Goal: Information Seeking & Learning: Learn about a topic

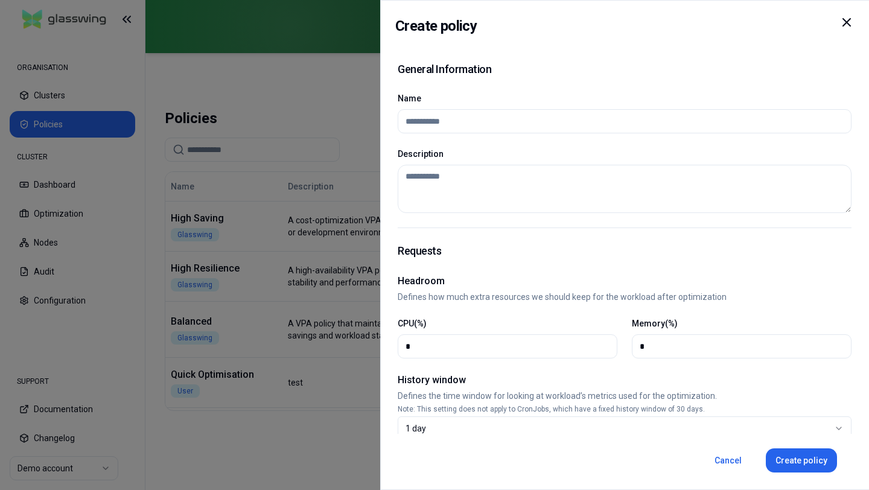
scroll to position [594, 0]
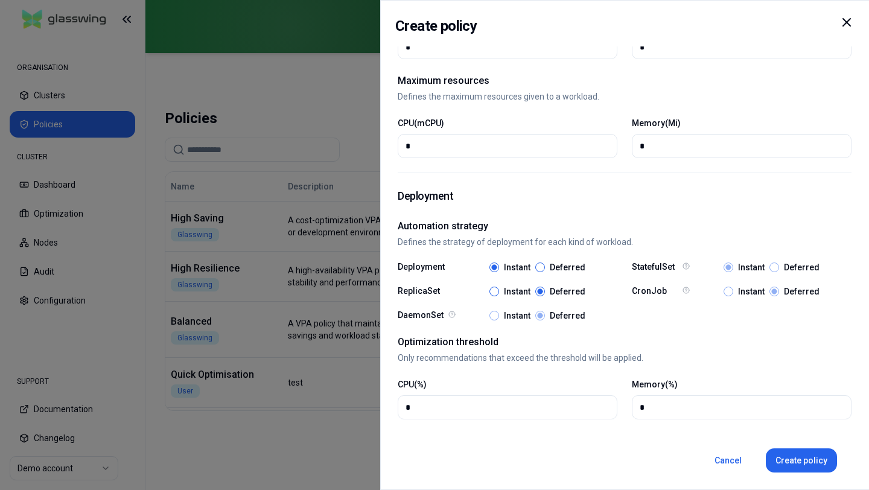
click at [850, 26] on icon at bounding box center [847, 22] width 7 height 7
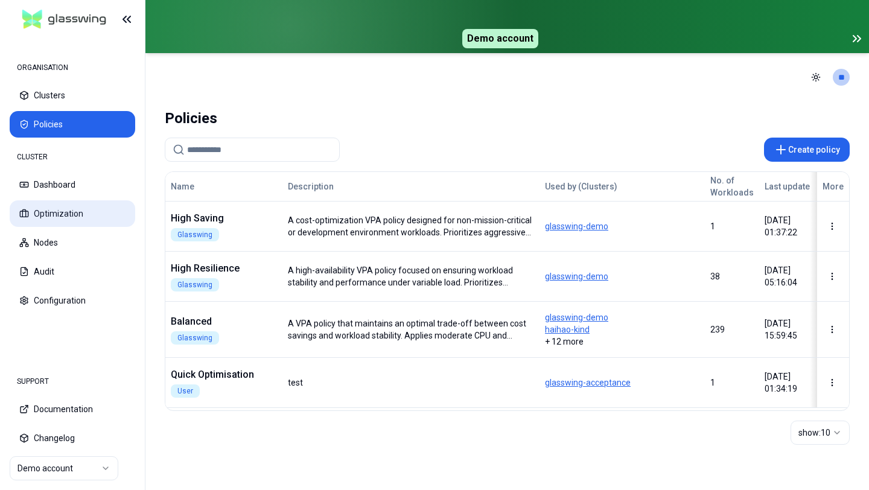
click at [95, 209] on button "Optimization" at bounding box center [73, 213] width 126 height 27
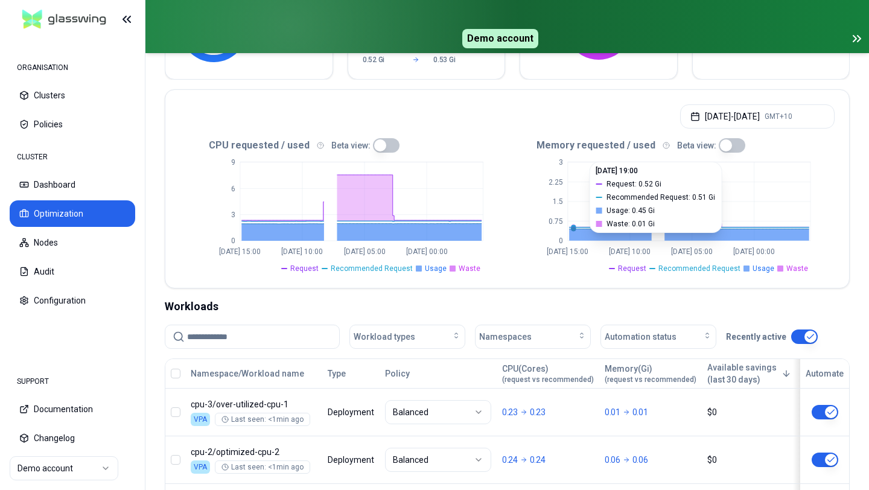
scroll to position [250, 0]
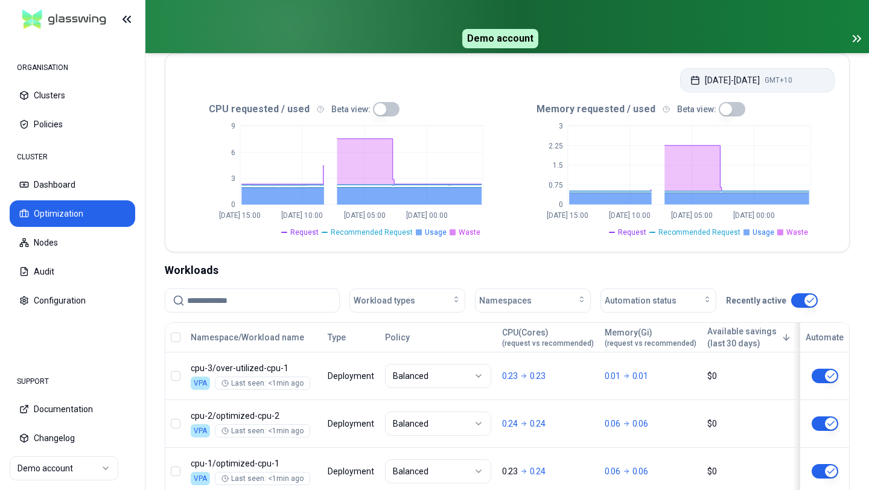
click at [771, 74] on button "Aug 27, 2025 - Sep 03, 2025 GMT+10" at bounding box center [758, 80] width 155 height 24
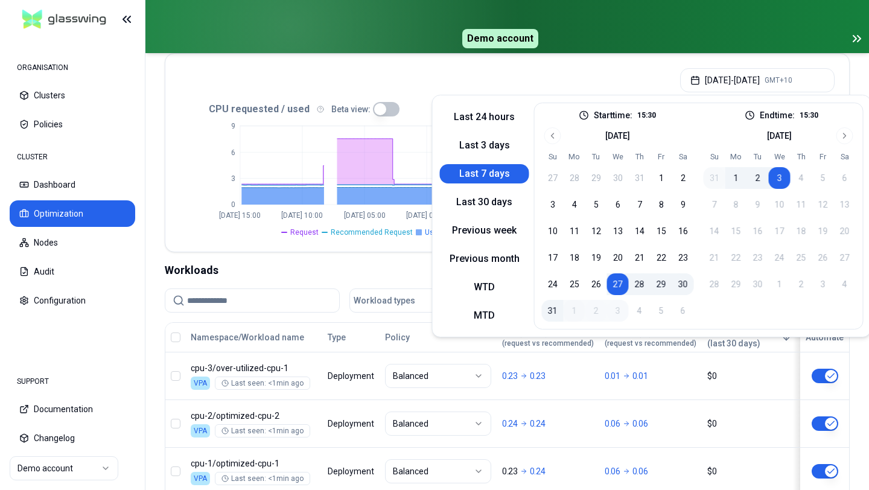
click at [452, 81] on div "Aug 27, 2025 - Sep 03, 2025 GMT+10" at bounding box center [507, 77] width 684 height 46
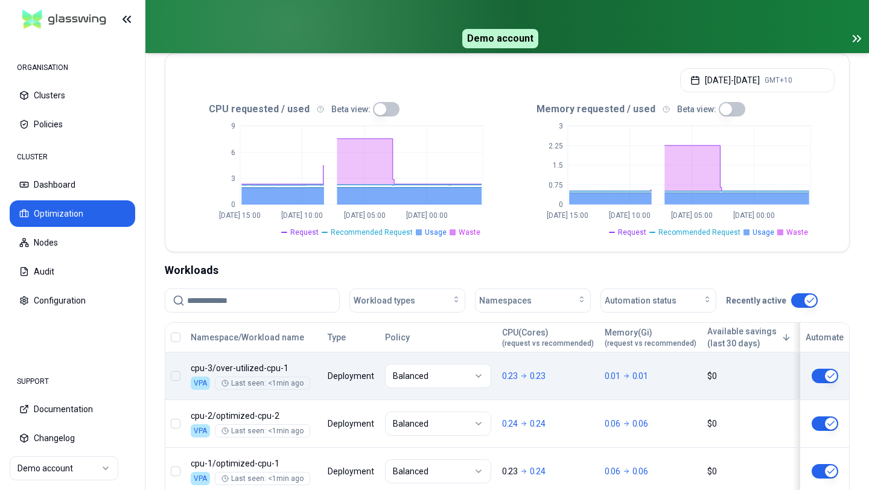
click at [341, 384] on body "ORGANISATION Clusters Policies CLUSTER Dashboard Optimization Nodes Audit Confi…" at bounding box center [434, 245] width 869 height 490
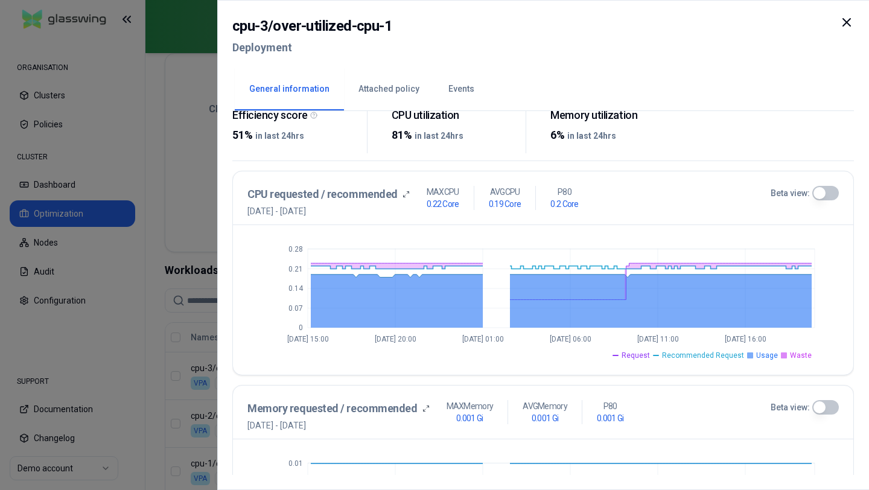
scroll to position [202, 0]
drag, startPoint x: 248, startPoint y: 194, endPoint x: 420, endPoint y: 194, distance: 172.1
click at [420, 194] on div "CPU requested / recommended 27th August 2025 - 3rd September 2025 MAX CPU 0.22 …" at bounding box center [510, 202] width 524 height 31
click at [428, 220] on div "CPU requested / recommended 27th August 2025 - 3rd September 2025 MAX CPU 0.22 …" at bounding box center [543, 199] width 621 height 54
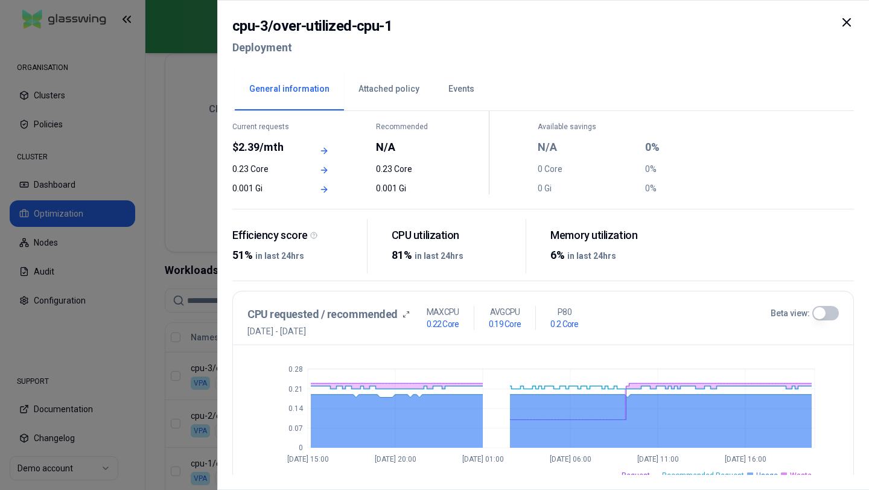
scroll to position [2, 0]
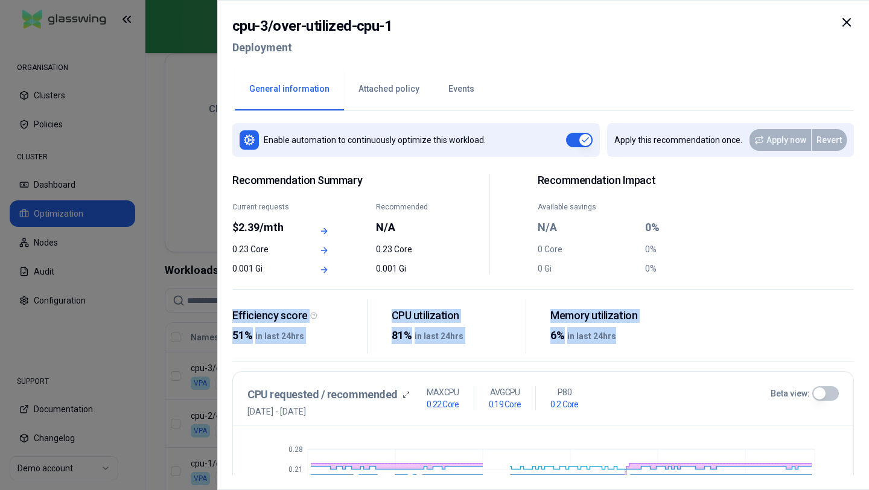
drag, startPoint x: 228, startPoint y: 310, endPoint x: 685, endPoint y: 344, distance: 458.3
click at [685, 344] on div "cpu-3 / over-utilized-cpu-1 Deployment General information Attached policy Even…" at bounding box center [543, 245] width 652 height 490
click at [274, 332] on span "in last 24hrs" at bounding box center [279, 336] width 49 height 10
drag, startPoint x: 232, startPoint y: 316, endPoint x: 703, endPoint y: 333, distance: 471.9
click at [703, 333] on div "Efficiency score 51% in last 24hrs CPU utilization 81% in last 24hrs Memory uti…" at bounding box center [543, 330] width 622 height 63
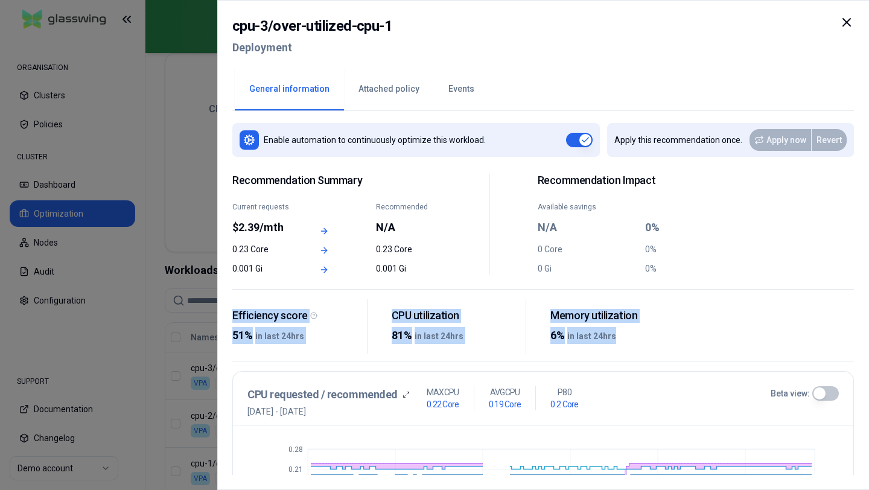
click at [703, 333] on div "Efficiency score 51% in last 24hrs CPU utilization 81% in last 24hrs Memory uti…" at bounding box center [543, 330] width 622 height 63
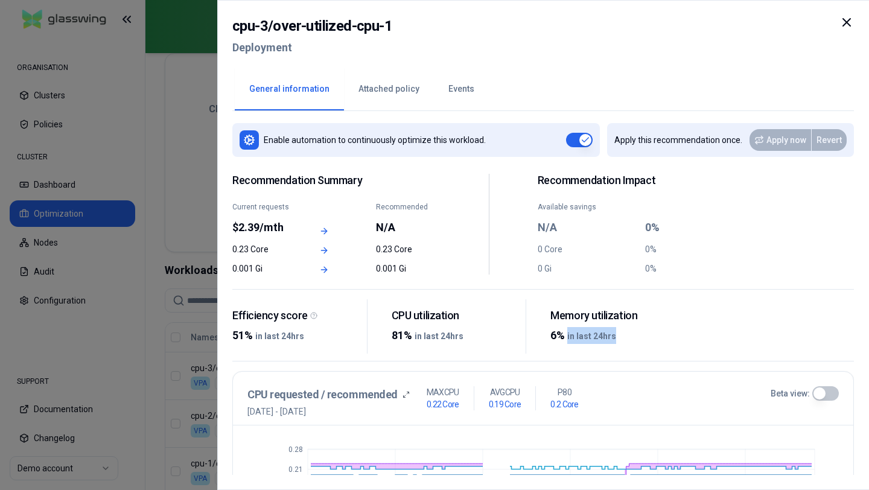
drag, startPoint x: 567, startPoint y: 335, endPoint x: 618, endPoint y: 335, distance: 50.7
click at [618, 335] on div "6% in last 24hrs" at bounding box center [613, 335] width 125 height 17
drag, startPoint x: 413, startPoint y: 339, endPoint x: 527, endPoint y: 341, distance: 113.5
click at [527, 341] on div "Efficiency score 51% in last 24hrs CPU utilization 81% in last 24hrs Memory uti…" at bounding box center [458, 326] width 453 height 55
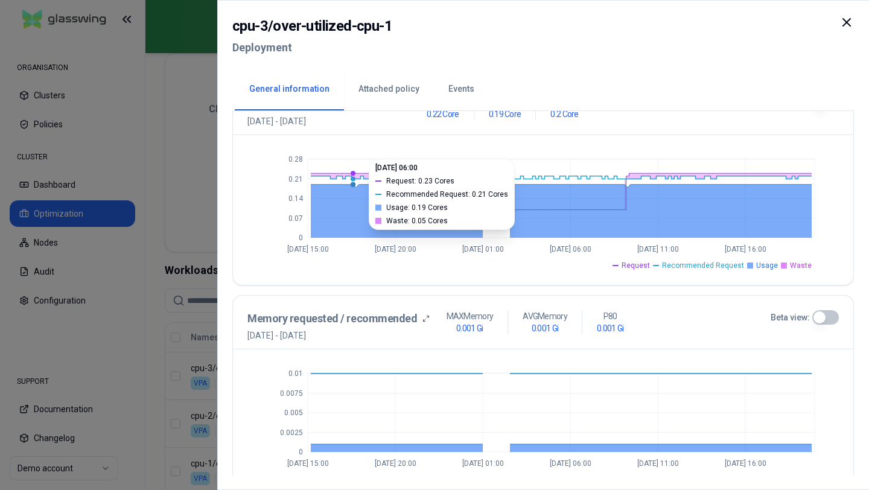
scroll to position [318, 0]
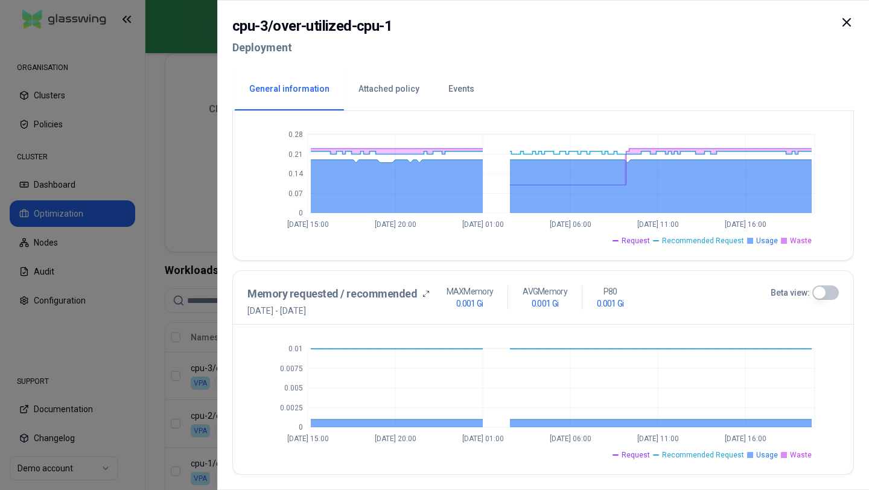
click at [199, 275] on div at bounding box center [434, 245] width 869 height 490
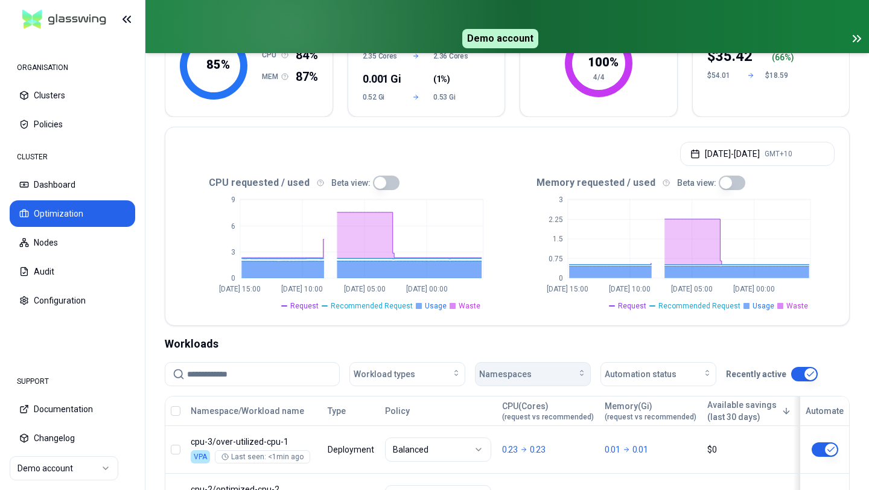
scroll to position [97, 0]
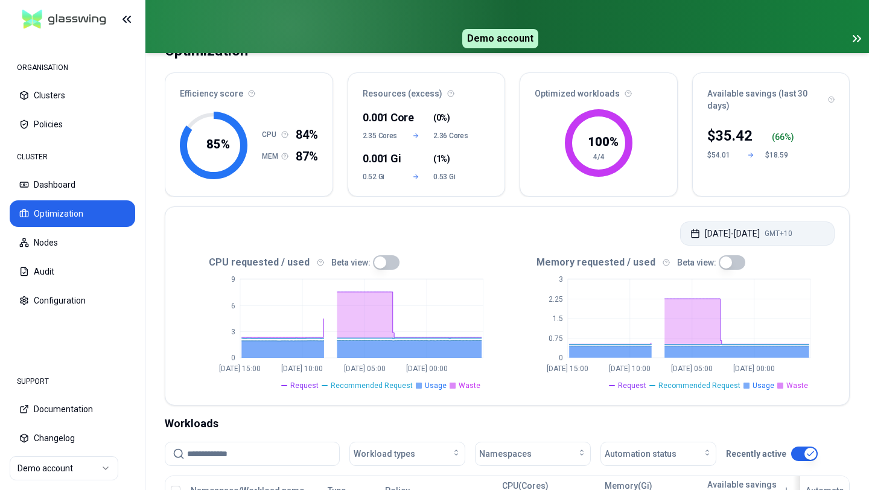
click at [715, 228] on button "Aug 27, 2025 - Sep 03, 2025 GMT+10" at bounding box center [758, 234] width 155 height 24
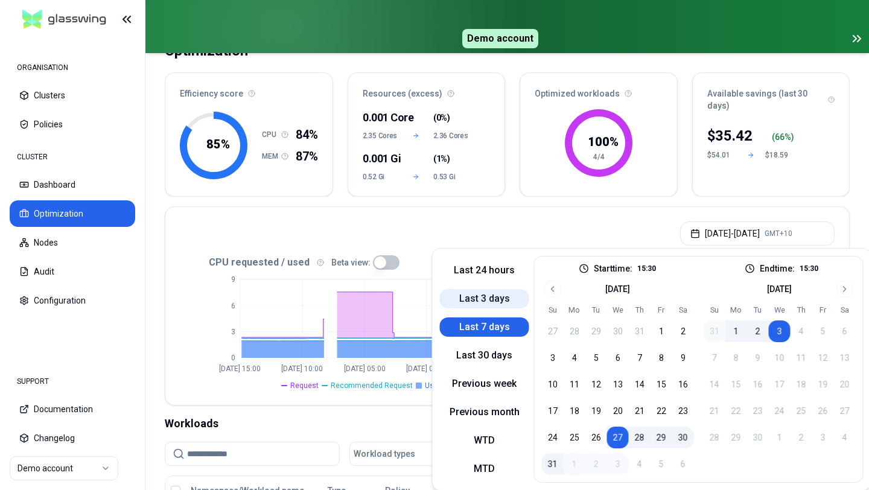
click at [485, 293] on button "Last 3 days" at bounding box center [484, 298] width 89 height 19
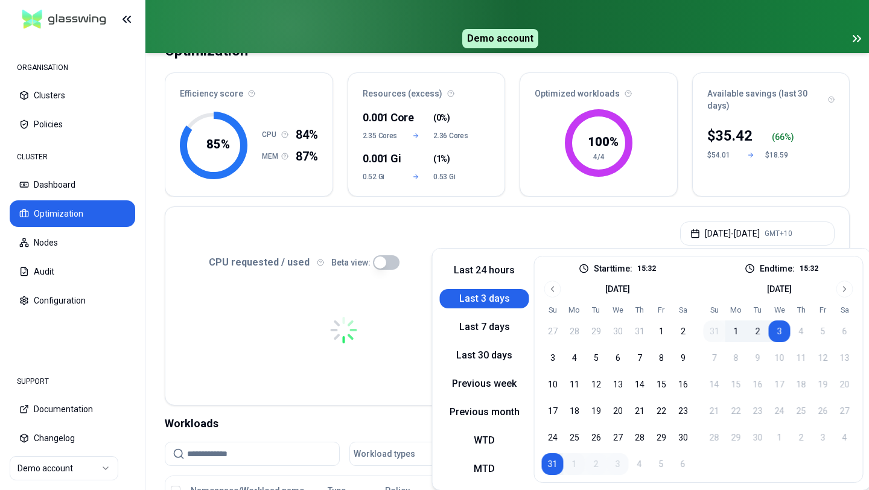
click at [480, 225] on div "Aug 31, 2025 - Sep 03, 2025 GMT+10" at bounding box center [507, 230] width 684 height 46
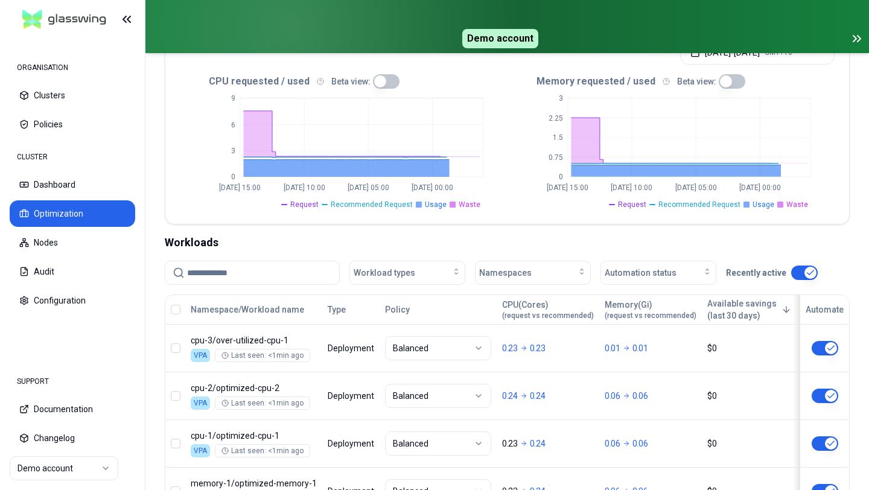
scroll to position [340, 0]
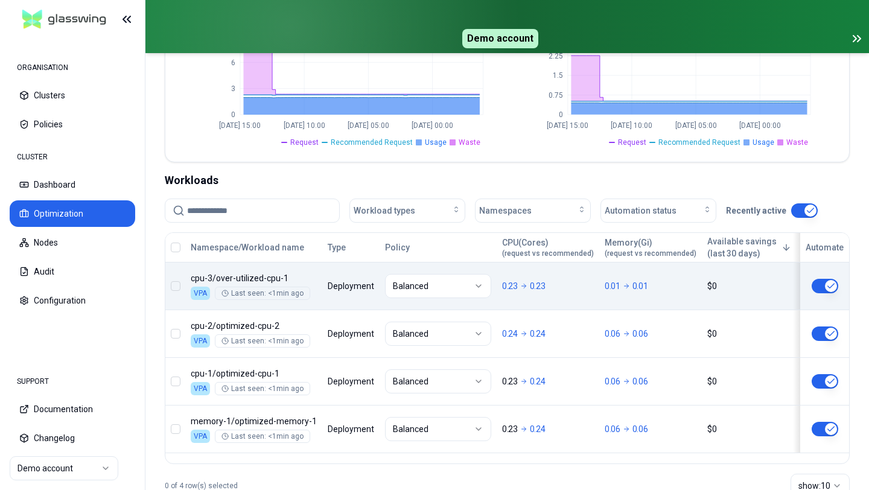
click at [547, 303] on body "ORGANISATION Clusters Policies CLUSTER Dashboard Optimization Nodes Audit Confi…" at bounding box center [434, 245] width 869 height 490
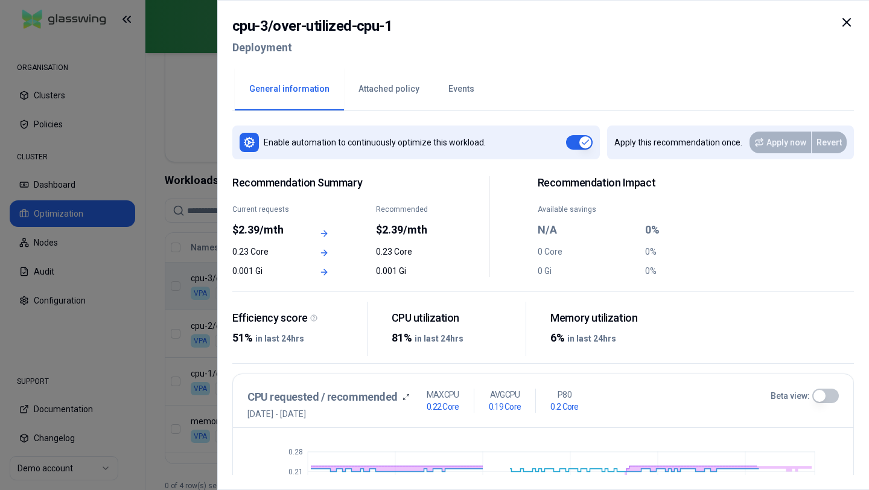
scroll to position [176, 0]
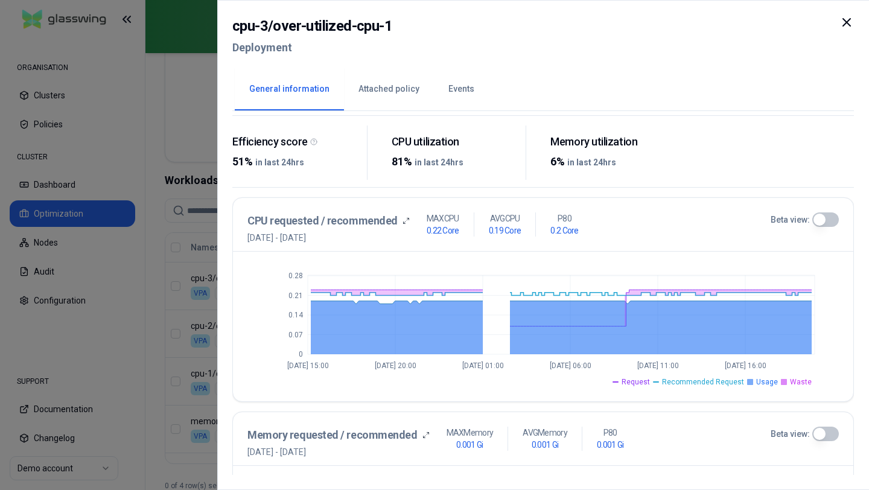
click at [214, 338] on div at bounding box center [434, 245] width 869 height 490
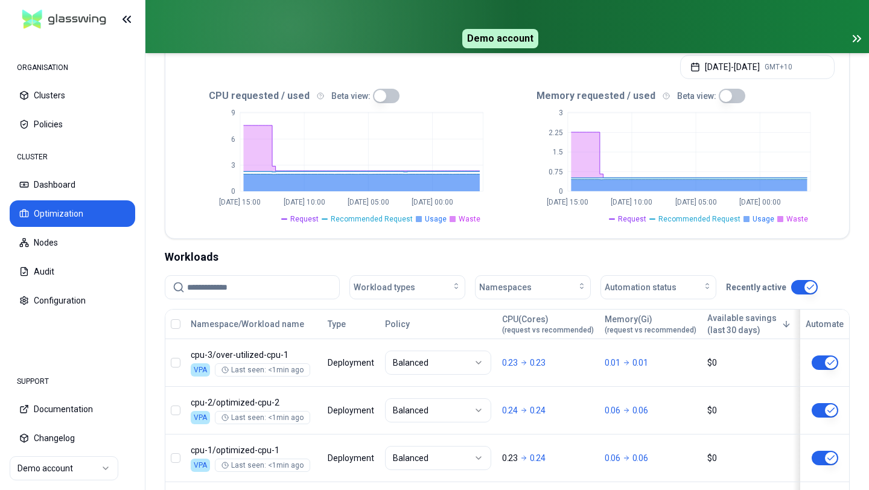
scroll to position [319, 0]
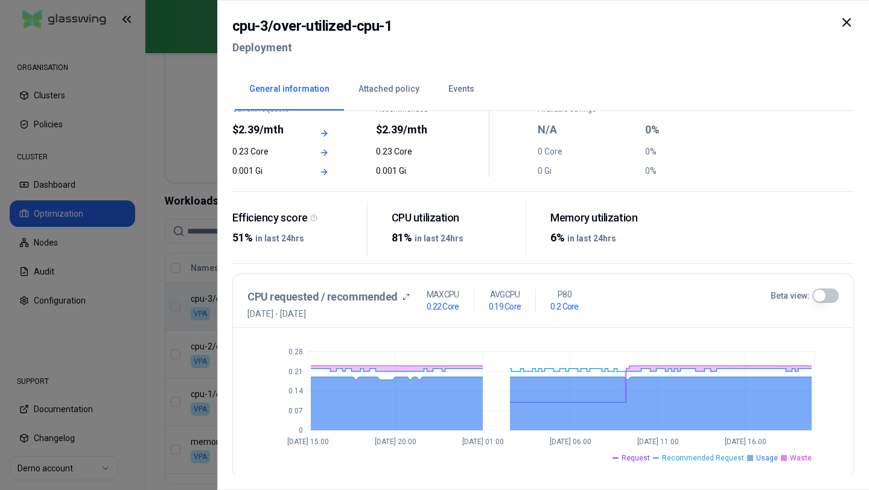
scroll to position [106, 0]
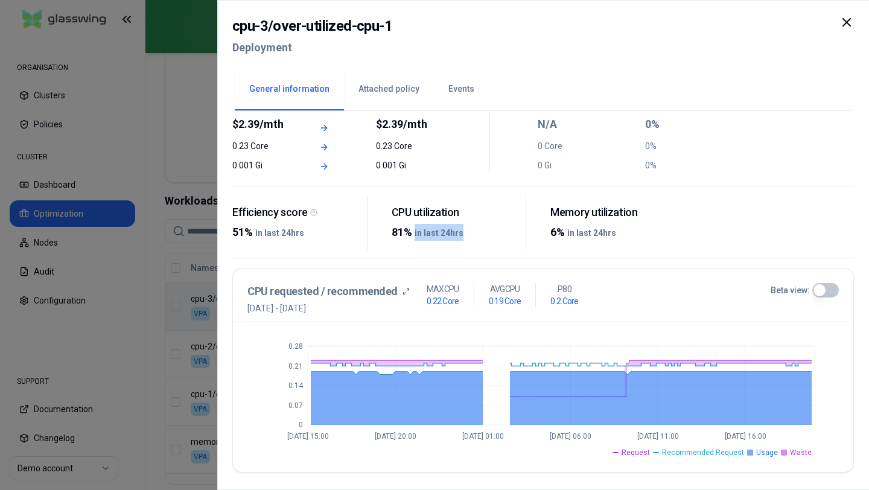
drag, startPoint x: 412, startPoint y: 232, endPoint x: 482, endPoint y: 232, distance: 70.6
click at [482, 232] on div "81% in last 24hrs" at bounding box center [454, 232] width 125 height 17
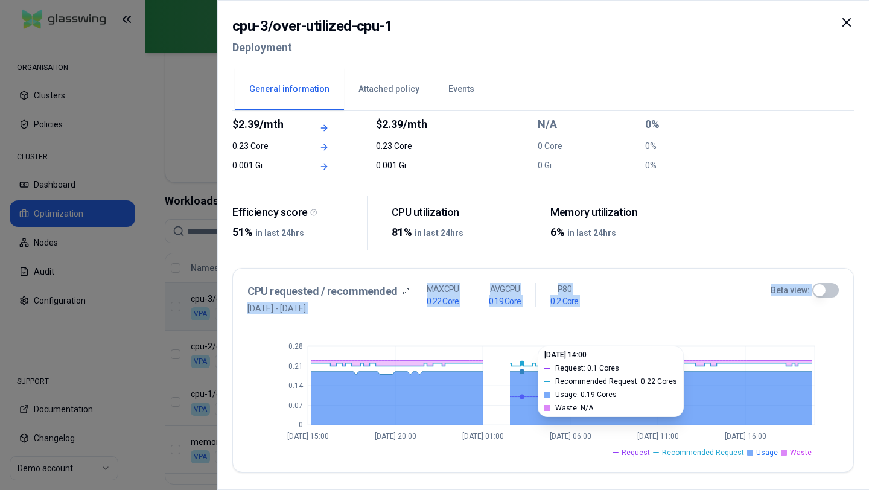
drag, startPoint x: 247, startPoint y: 309, endPoint x: 522, endPoint y: 400, distance: 290.2
click at [522, 400] on div "CPU requested / recommended 27th August 2025 - 3rd September 2025 MAX CPU 0.22 …" at bounding box center [543, 370] width 622 height 205
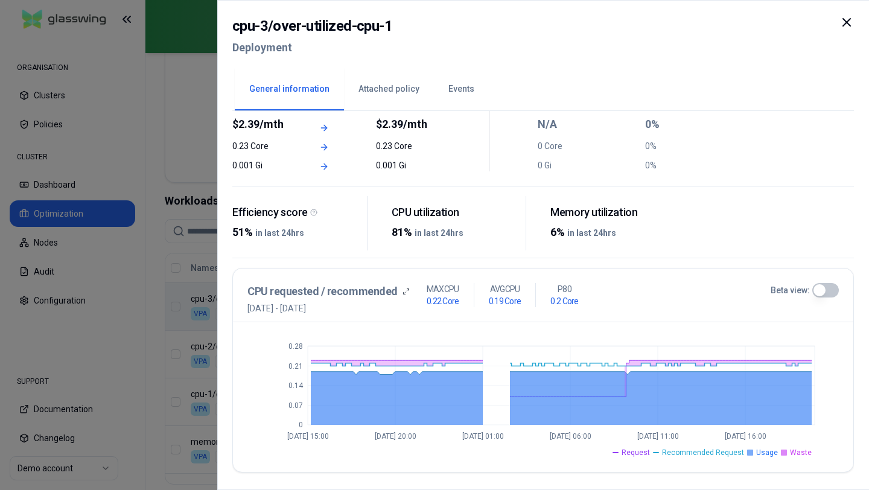
click at [347, 298] on h3 "CPU requested / recommended" at bounding box center [323, 291] width 150 height 17
drag, startPoint x: 249, startPoint y: 307, endPoint x: 432, endPoint y: 314, distance: 183.7
click at [432, 314] on div "CPU requested / recommended 27th August 2025 - 3rd September 2025 MAX CPU 0.22 …" at bounding box center [510, 298] width 524 height 31
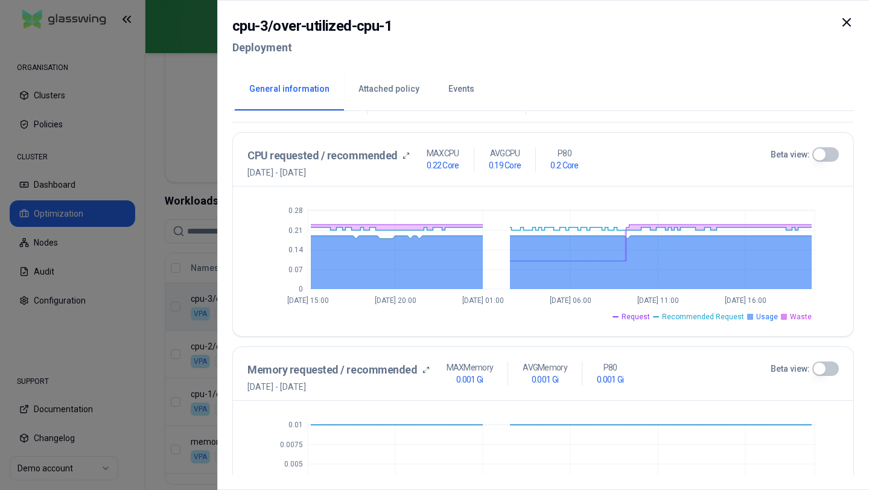
scroll to position [256, 0]
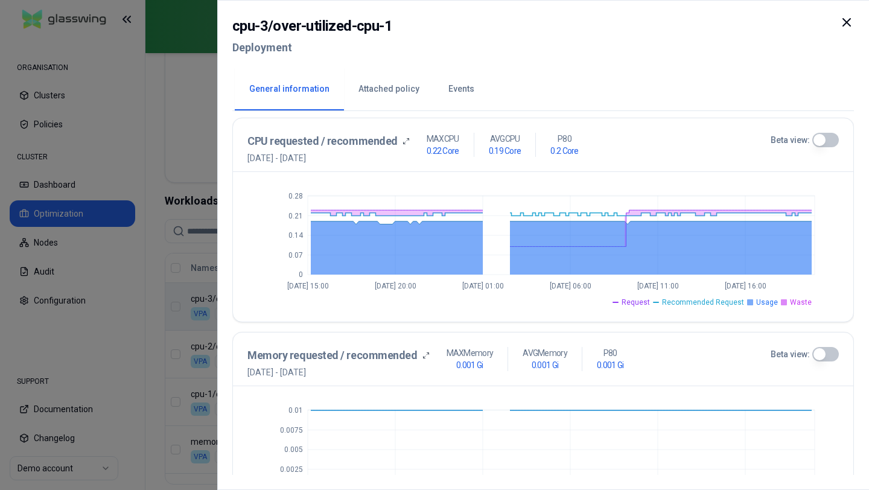
click at [176, 175] on div at bounding box center [434, 245] width 869 height 490
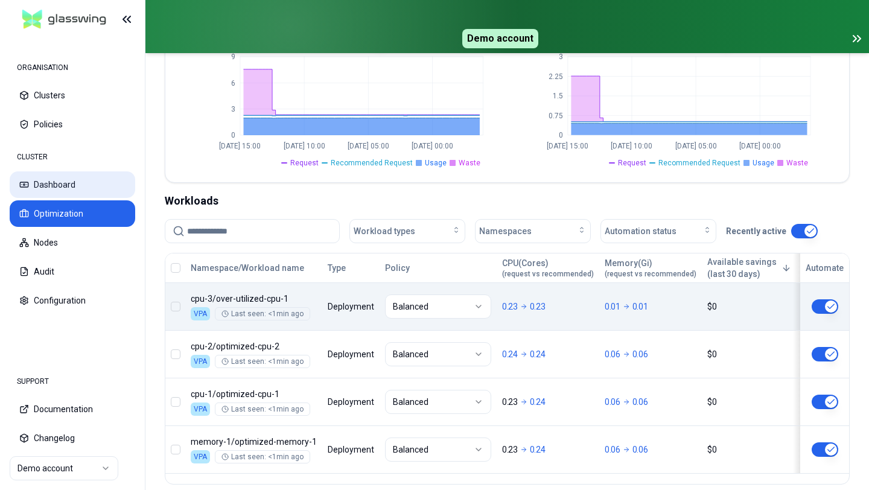
click at [65, 187] on button "Dashboard" at bounding box center [73, 184] width 126 height 27
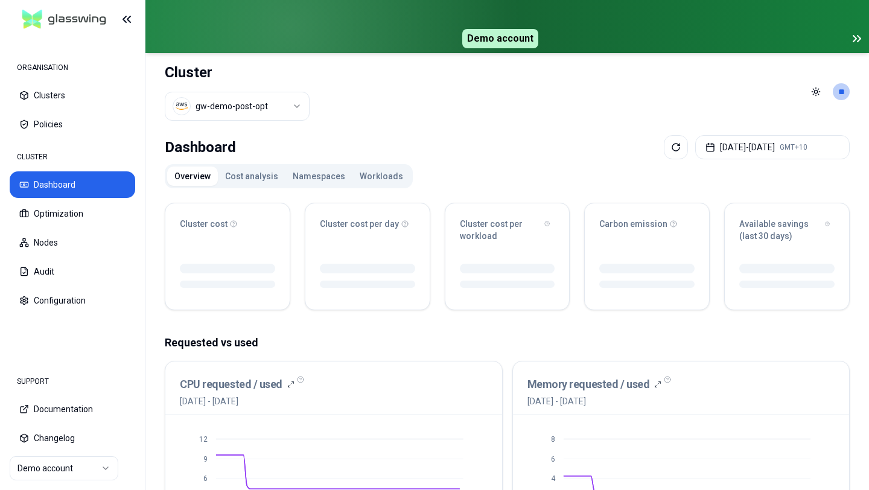
click at [379, 180] on button "Workloads" at bounding box center [382, 176] width 58 height 19
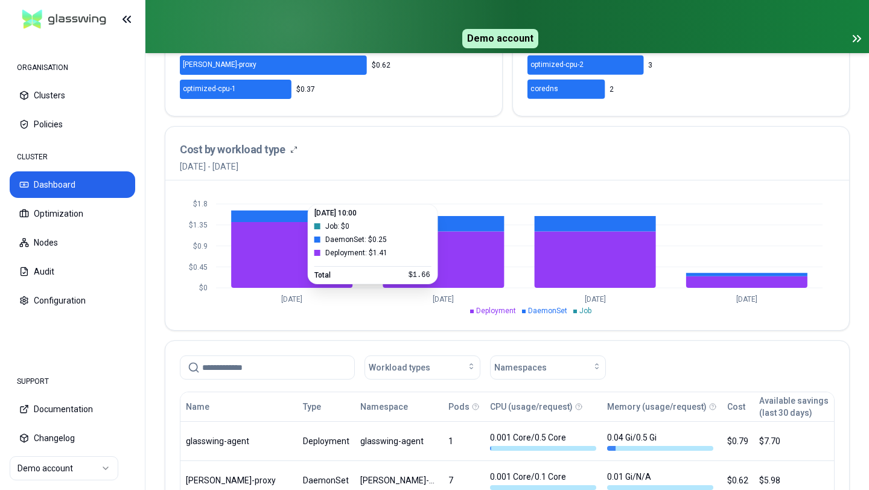
scroll to position [490, 0]
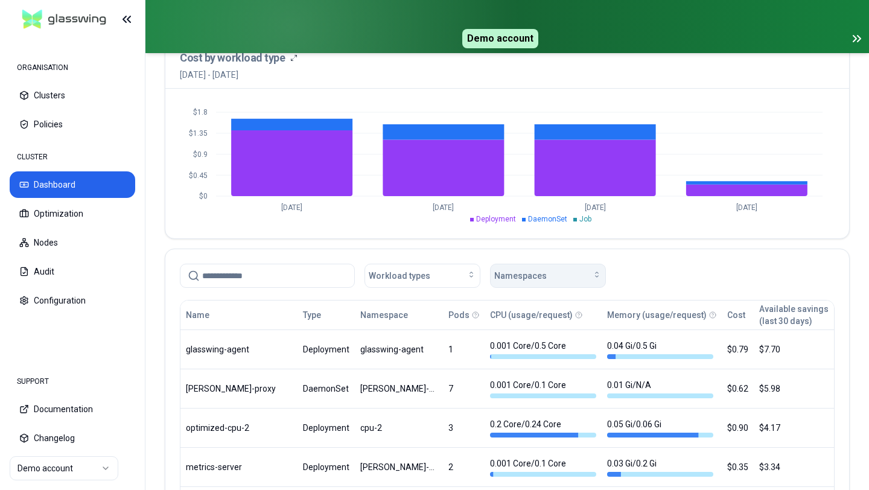
click at [542, 272] on span "Namespaces" at bounding box center [521, 276] width 53 height 12
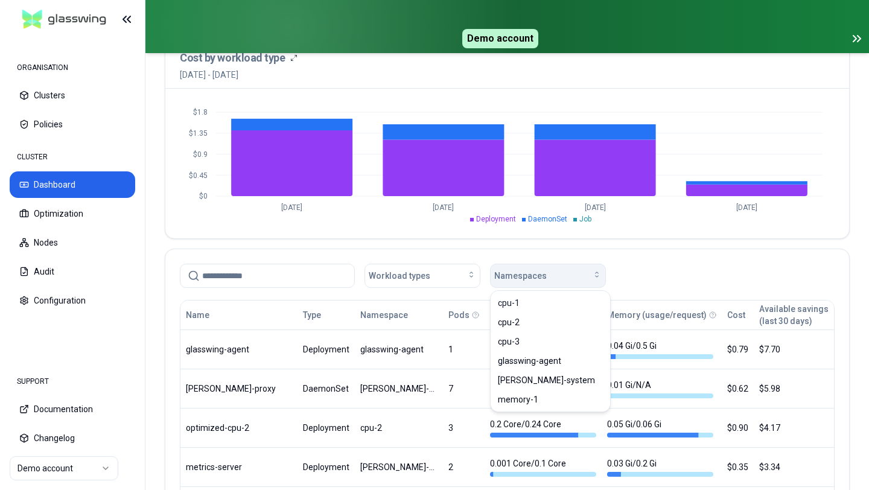
click at [542, 272] on span "Namespaces" at bounding box center [521, 276] width 53 height 12
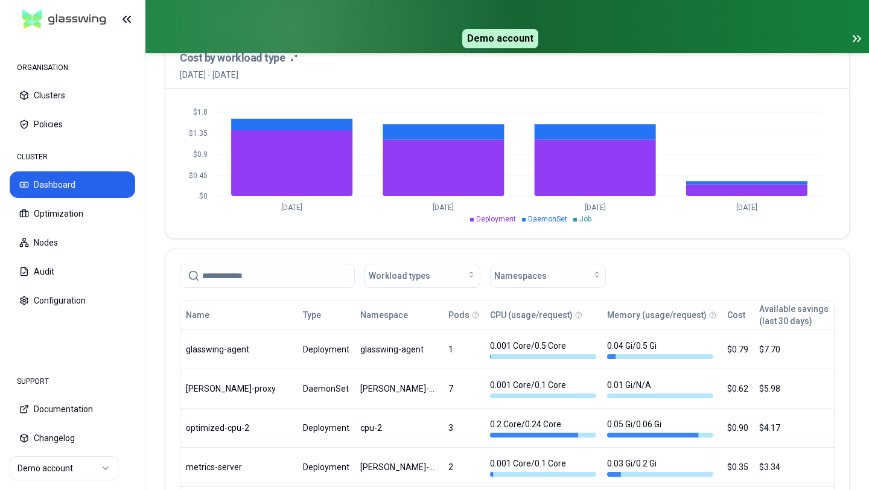
click at [307, 277] on input at bounding box center [274, 275] width 145 height 23
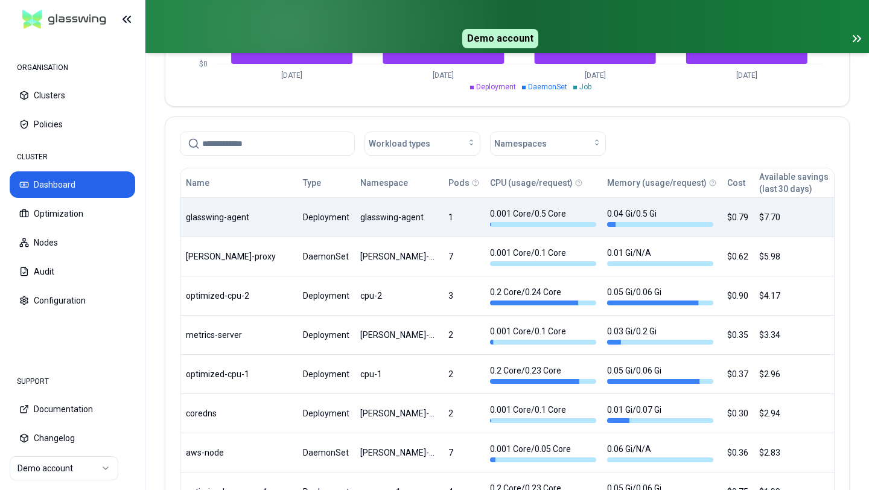
scroll to position [624, 0]
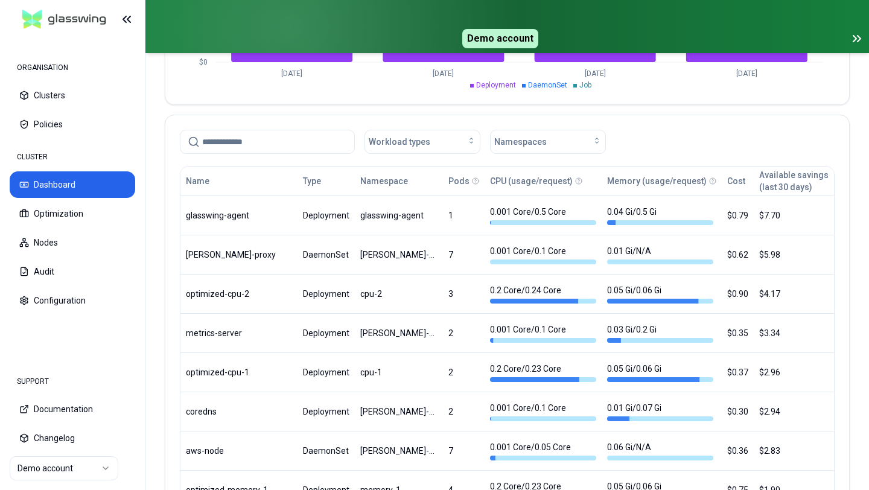
click at [234, 139] on input at bounding box center [274, 141] width 145 height 23
paste input "**********"
type input "**********"
click at [545, 138] on div "Namespaces" at bounding box center [548, 142] width 107 height 12
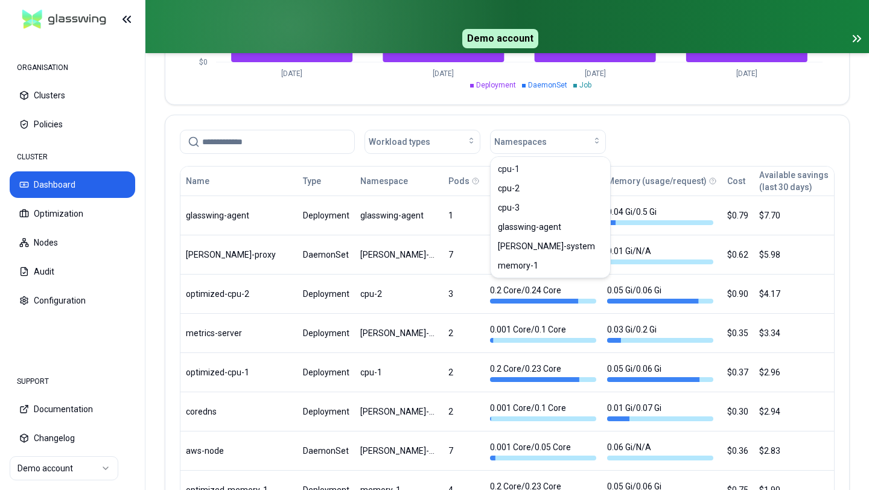
click at [620, 146] on div "Workload types Namespaces" at bounding box center [507, 142] width 655 height 24
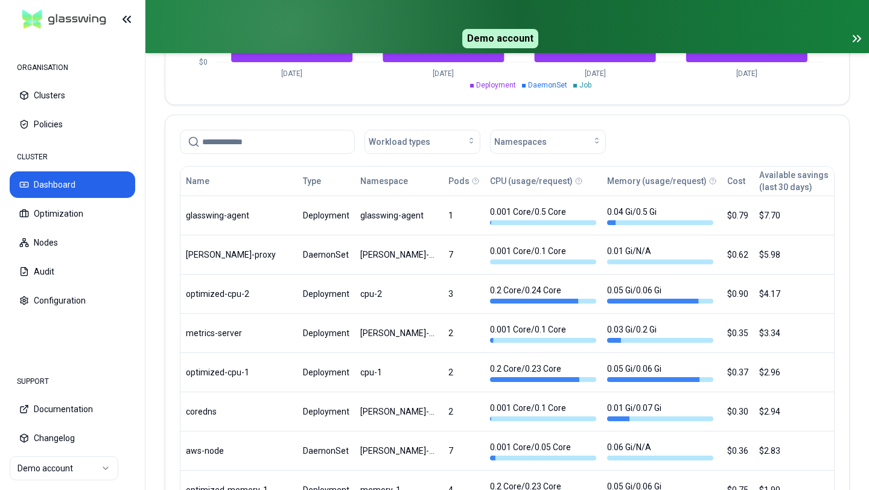
click at [257, 139] on input at bounding box center [274, 141] width 145 height 23
click at [233, 156] on div "Workload types Namespaces" at bounding box center [507, 139] width 684 height 48
click at [223, 136] on input at bounding box center [274, 141] width 145 height 23
